Goal: Information Seeking & Learning: Learn about a topic

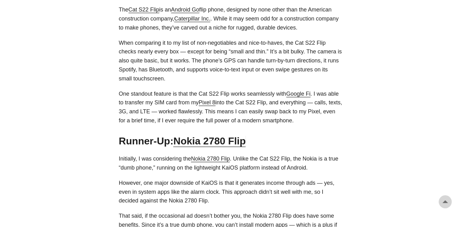
scroll to position [530, 0]
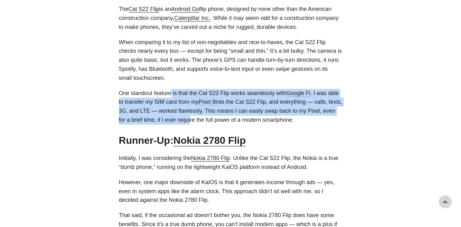
drag, startPoint x: 171, startPoint y: 94, endPoint x: 176, endPoint y: 120, distance: 26.9
click at [176, 120] on p "One standout feature is that the Cat S22 Flip works seamlessly with Google Fi .…" at bounding box center [230, 107] width 223 height 36
drag, startPoint x: 176, startPoint y: 120, endPoint x: 158, endPoint y: 96, distance: 31.0
click at [158, 96] on p "One standout feature is that the Cat S22 Flip works seamlessly with Google Fi .…" at bounding box center [230, 107] width 223 height 36
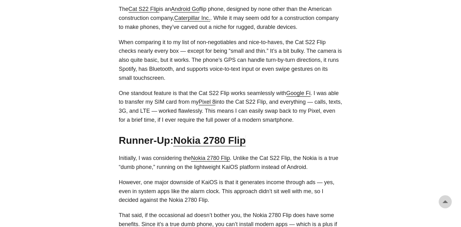
click at [158, 96] on p "One standout feature is that the Cat S22 Flip works seamlessly with Google Fi .…" at bounding box center [230, 107] width 223 height 36
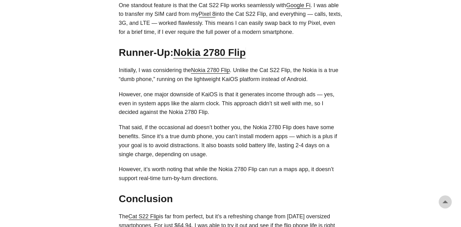
scroll to position [618, 0]
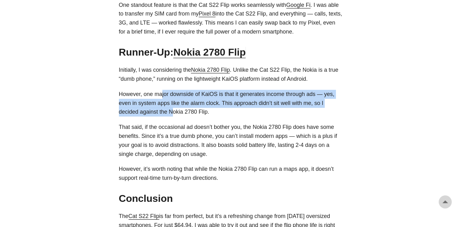
drag, startPoint x: 160, startPoint y: 95, endPoint x: 174, endPoint y: 111, distance: 21.8
click at [174, 111] on p "However, one major downside of KaiOS is that it generates income through ads — …" at bounding box center [230, 103] width 223 height 27
drag, startPoint x: 168, startPoint y: 114, endPoint x: 153, endPoint y: 98, distance: 21.9
click at [153, 98] on p "However, one major downside of KaiOS is that it generates income through ads — …" at bounding box center [230, 103] width 223 height 27
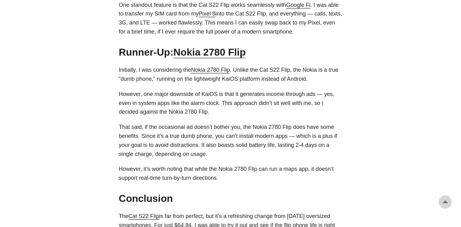
click at [150, 98] on p "However, one major downside of KaiOS is that it generates income through ads — …" at bounding box center [230, 103] width 223 height 27
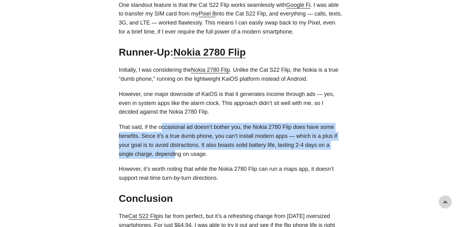
drag, startPoint x: 160, startPoint y: 131, endPoint x: 175, endPoint y: 154, distance: 27.6
click at [175, 154] on p "That said, if the occasional ad doesn’t bother you, the Nokia 2780 Flip does ha…" at bounding box center [230, 141] width 223 height 36
drag, startPoint x: 162, startPoint y: 155, endPoint x: 147, endPoint y: 124, distance: 35.1
click at [147, 124] on p "That said, if the occasional ad doesn’t bother you, the Nokia 2780 Flip does ha…" at bounding box center [230, 141] width 223 height 36
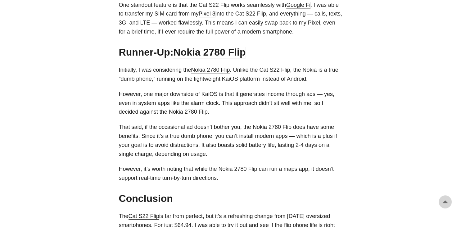
click at [147, 124] on p "That said, if the occasional ad doesn’t bother you, the Nokia 2780 Flip does ha…" at bounding box center [230, 141] width 223 height 36
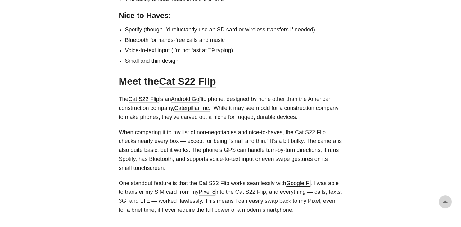
scroll to position [441, 0]
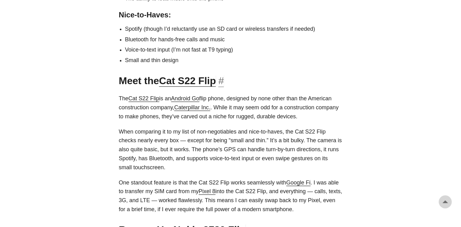
click at [188, 83] on link "Cat S22 Flip" at bounding box center [187, 80] width 57 height 11
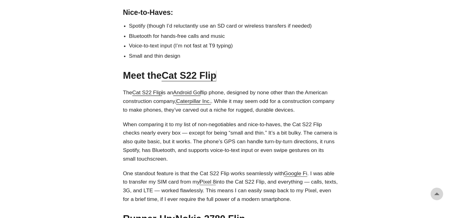
scroll to position [443, 0]
